Goal: Information Seeking & Learning: Learn about a topic

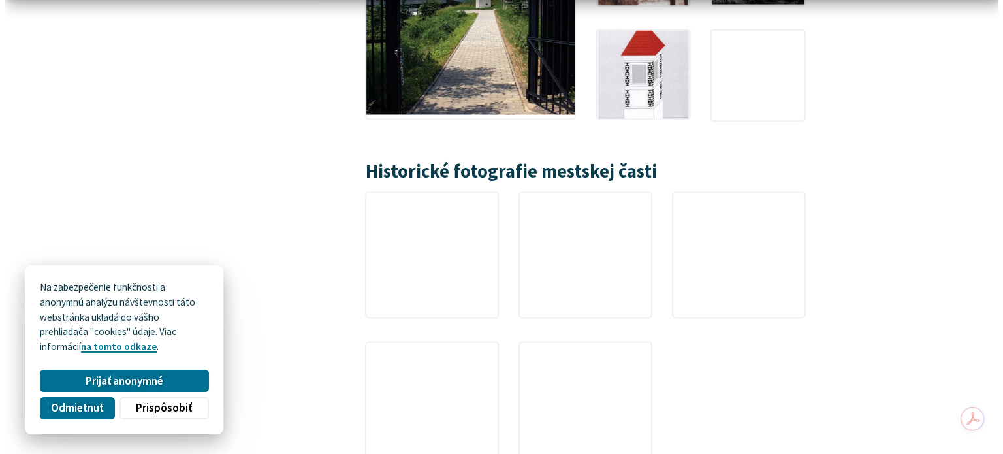
scroll to position [2284, 0]
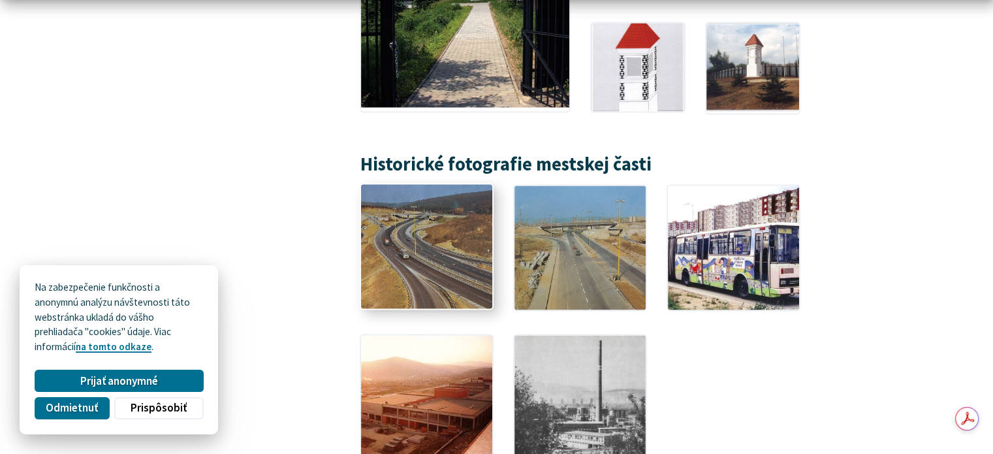
click at [433, 208] on img at bounding box center [426, 246] width 144 height 137
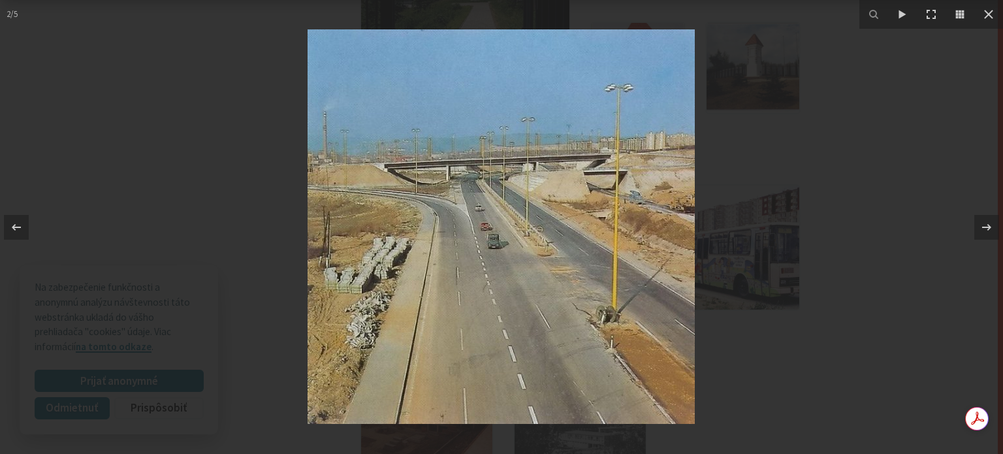
click at [931, 107] on div at bounding box center [501, 227] width 1003 height 454
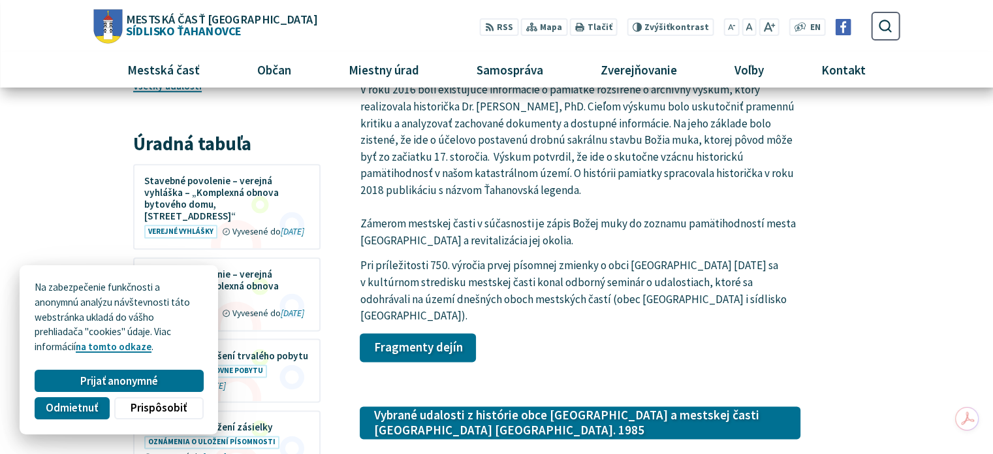
drag, startPoint x: 803, startPoint y: 169, endPoint x: 729, endPoint y: -76, distance: 256.4
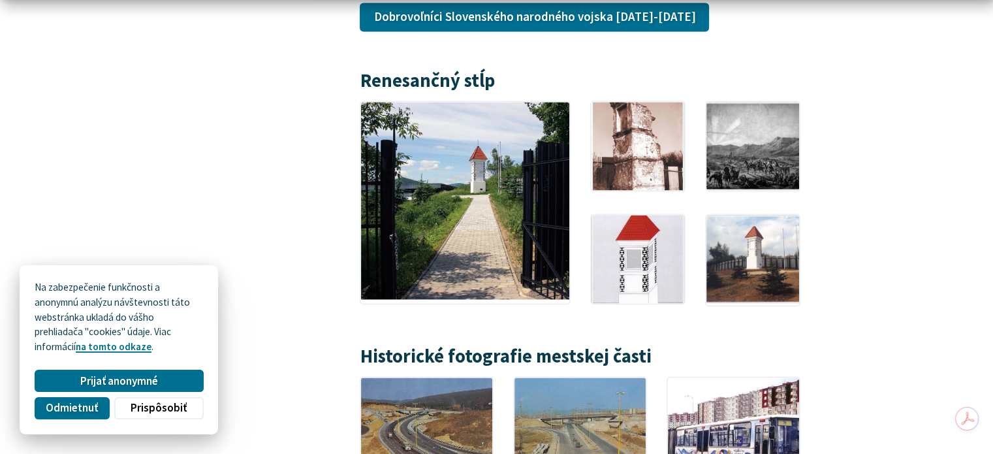
scroll to position [2659, 0]
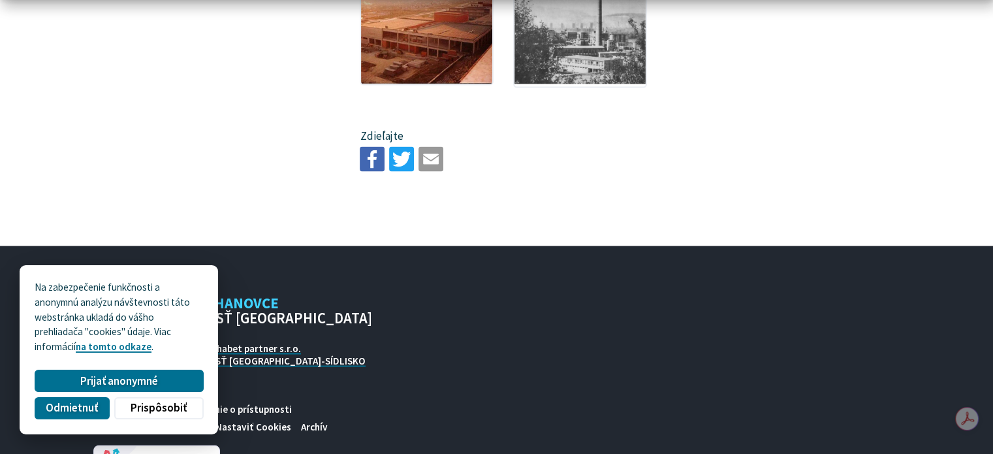
drag, startPoint x: 572, startPoint y: 159, endPoint x: 567, endPoint y: 368, distance: 208.9
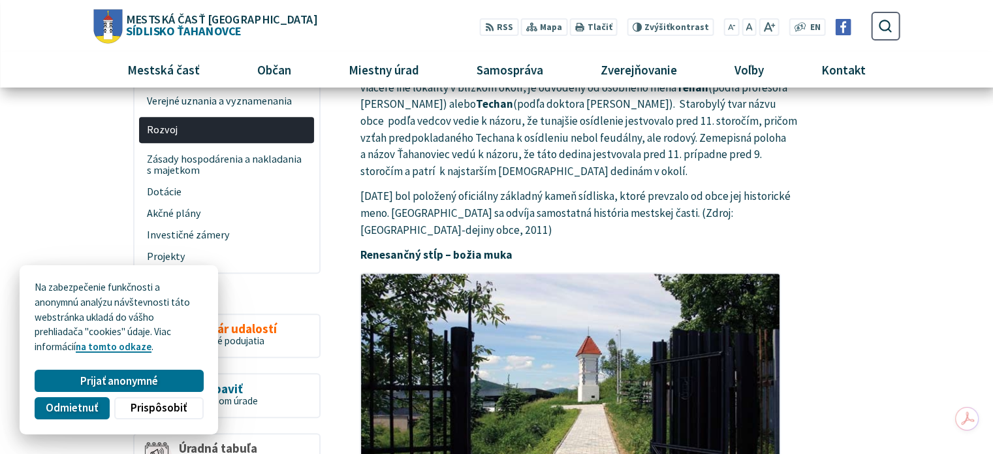
scroll to position [0, 0]
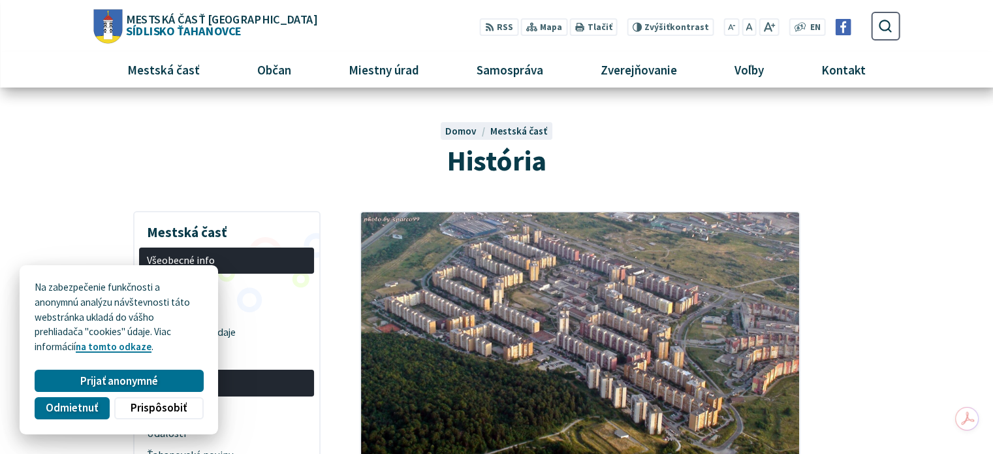
drag, startPoint x: 735, startPoint y: 163, endPoint x: 744, endPoint y: -5, distance: 167.3
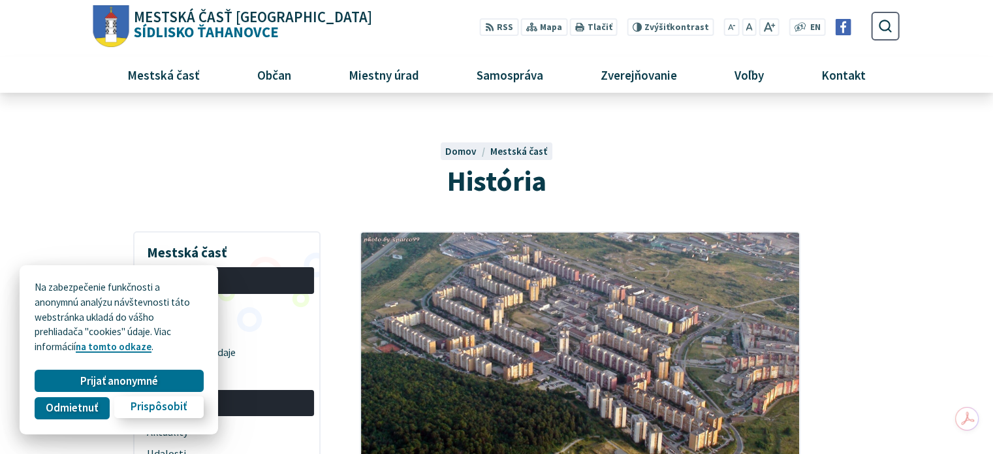
click at [123, 406] on button "Prispôsobiť" at bounding box center [158, 407] width 89 height 22
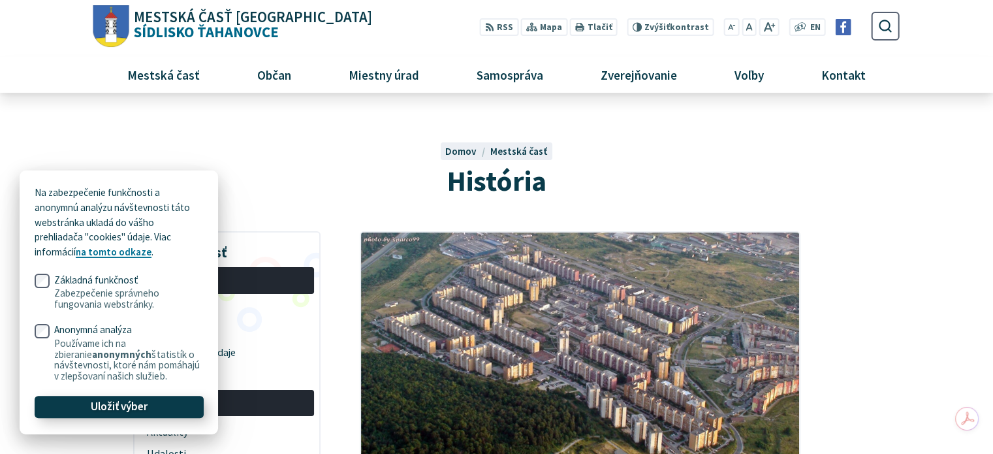
click at [112, 401] on span "Uložiť výber" at bounding box center [119, 407] width 57 height 14
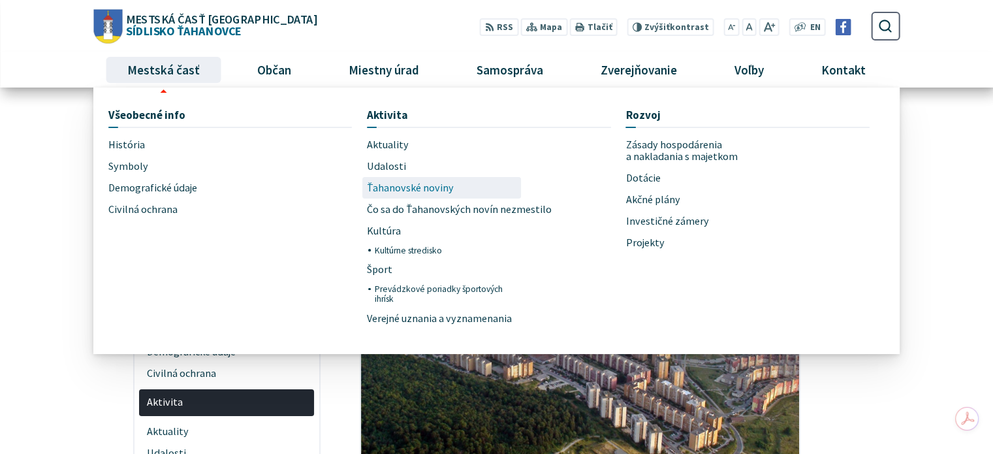
click at [375, 181] on span "Ťahanovské noviny" at bounding box center [410, 188] width 87 height 22
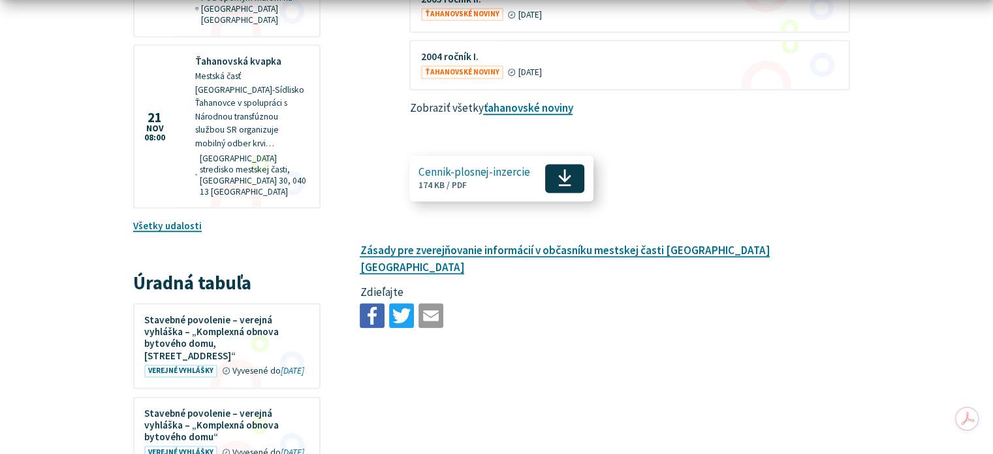
scroll to position [1371, 0]
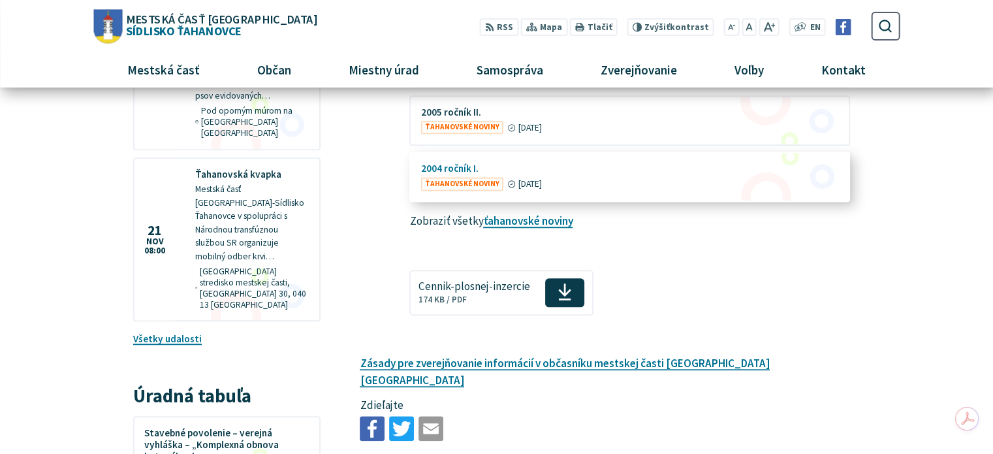
click at [467, 153] on figure at bounding box center [630, 177] width 438 height 48
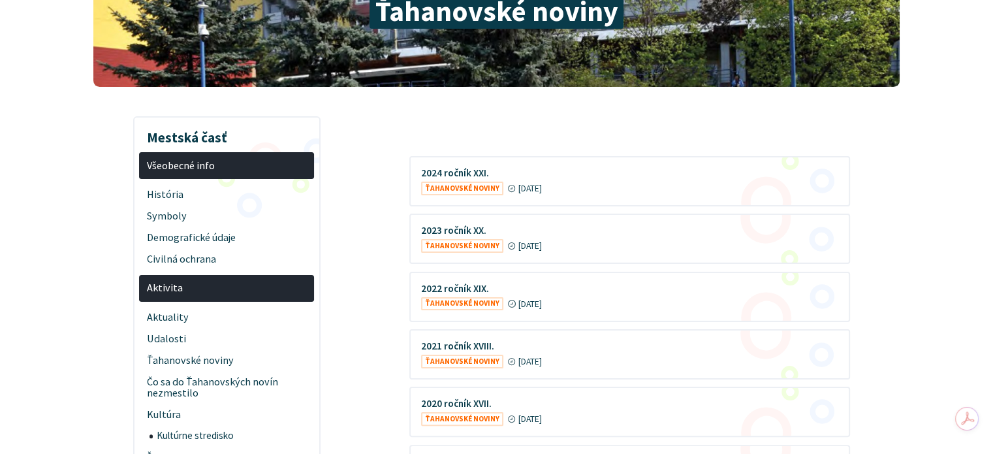
scroll to position [0, 0]
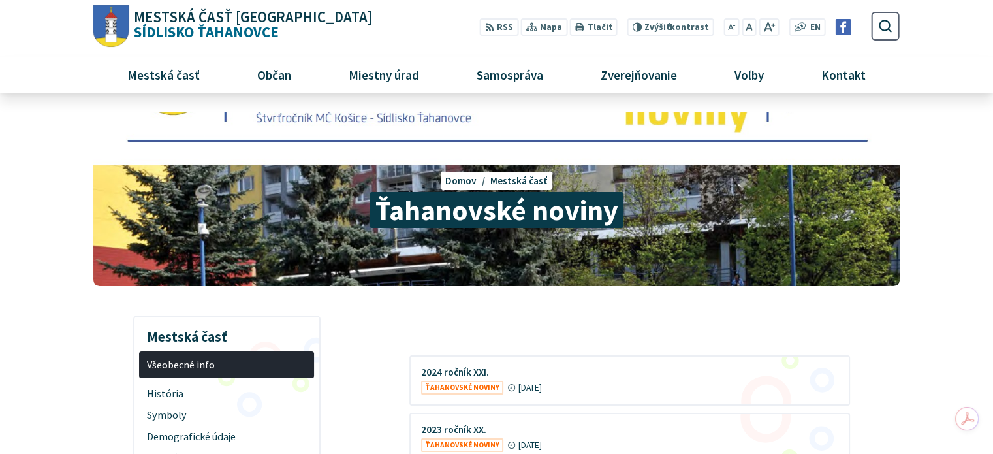
drag, startPoint x: 728, startPoint y: 179, endPoint x: 706, endPoint y: 9, distance: 171.1
